Goal: Find specific page/section: Find specific page/section

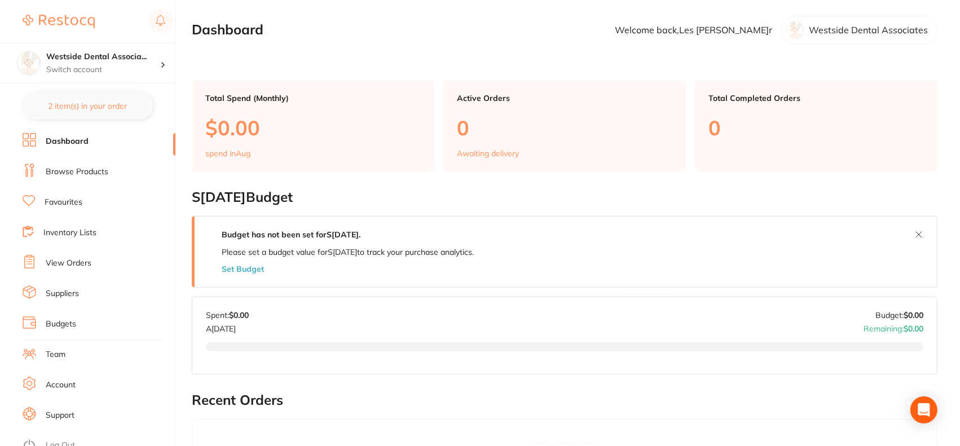
click at [60, 293] on link "Suppliers" at bounding box center [62, 293] width 33 height 11
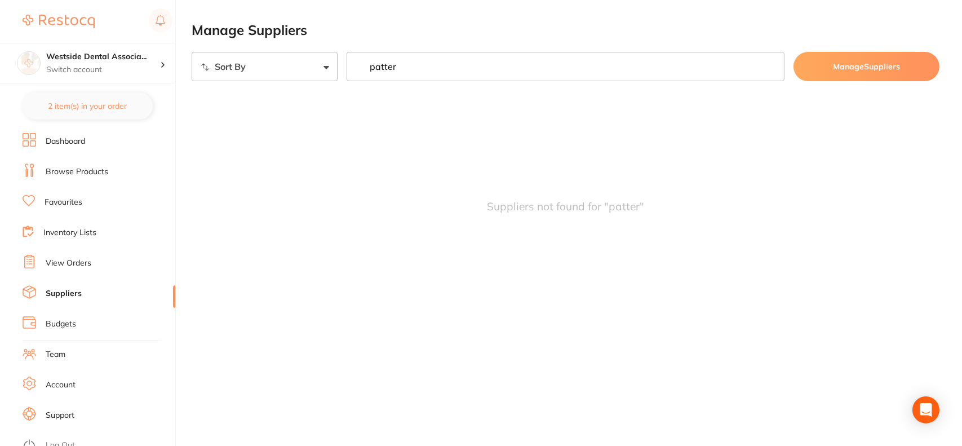
click at [72, 294] on link "Suppliers" at bounding box center [64, 293] width 36 height 11
type input "patter"
click at [65, 144] on link "Dashboard" at bounding box center [65, 141] width 39 height 11
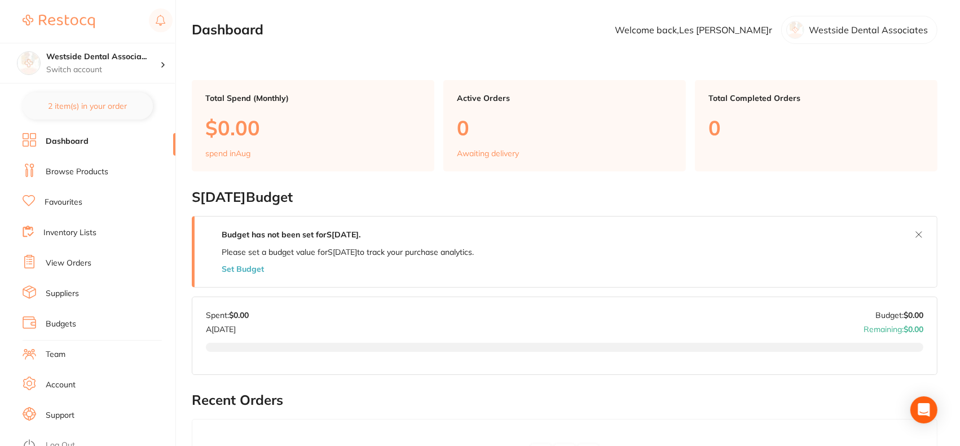
click at [59, 290] on link "Suppliers" at bounding box center [62, 293] width 33 height 11
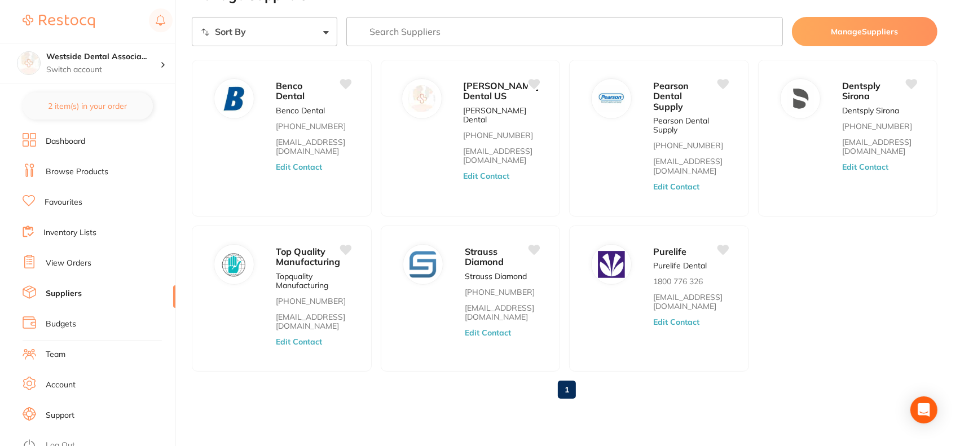
scroll to position [37, 0]
